Goal: Transaction & Acquisition: Obtain resource

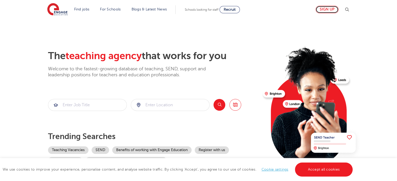
click at [331, 12] on link "Sign up" at bounding box center [326, 10] width 23 height 8
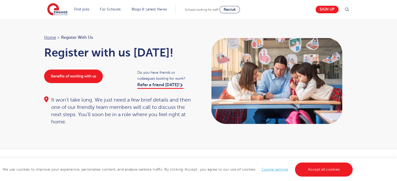
scroll to position [26, 0]
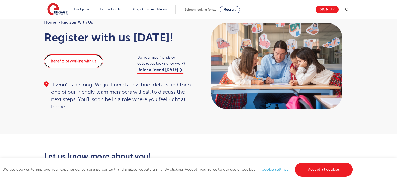
click at [83, 64] on link "Benefits of working with us" at bounding box center [73, 61] width 59 height 14
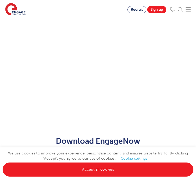
scroll to position [323, 0]
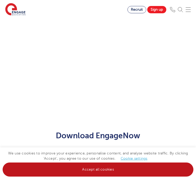
click at [141, 164] on link "Accept all cookies" at bounding box center [98, 170] width 191 height 14
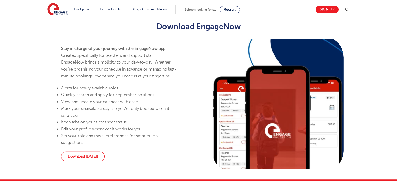
scroll to position [315, 0]
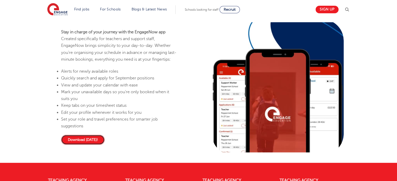
click at [82, 145] on link "Download [DATE]!" at bounding box center [83, 140] width 44 height 10
